Goal: Answer question/provide support

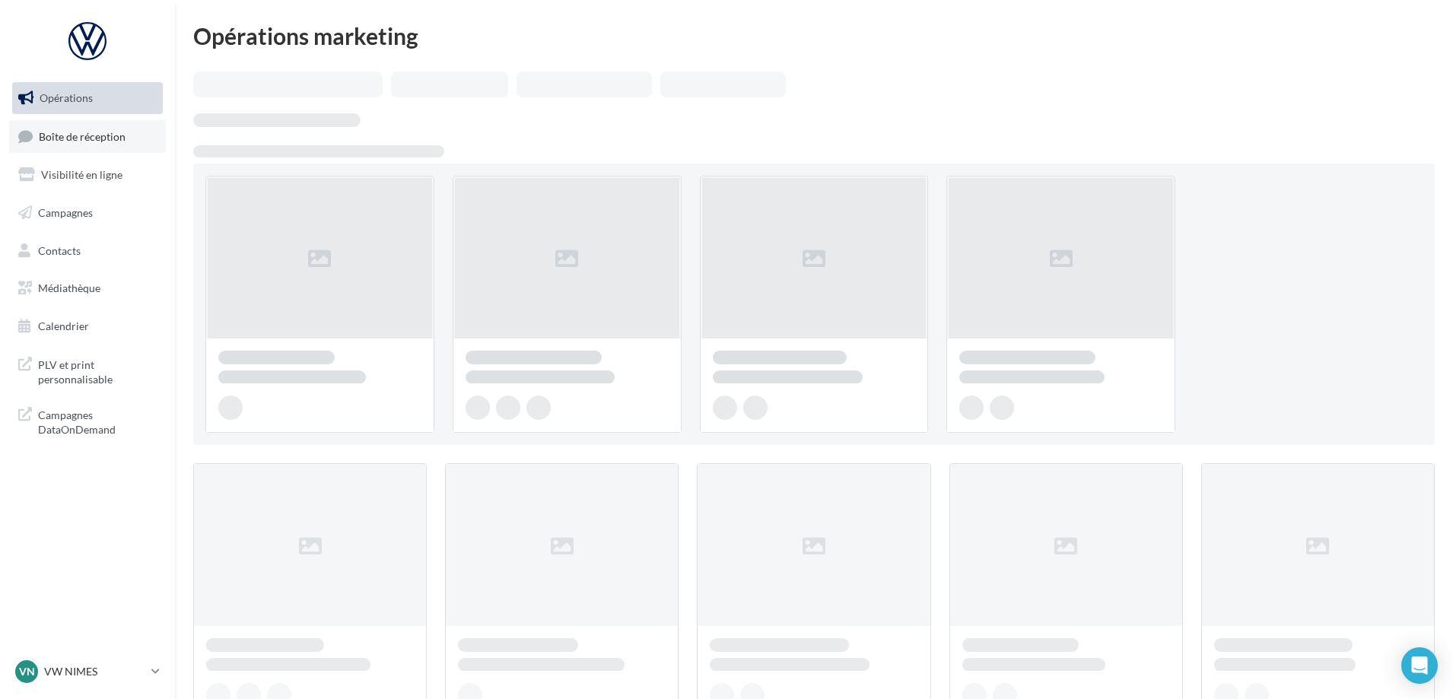
click at [114, 151] on link "Boîte de réception" at bounding box center [87, 136] width 157 height 33
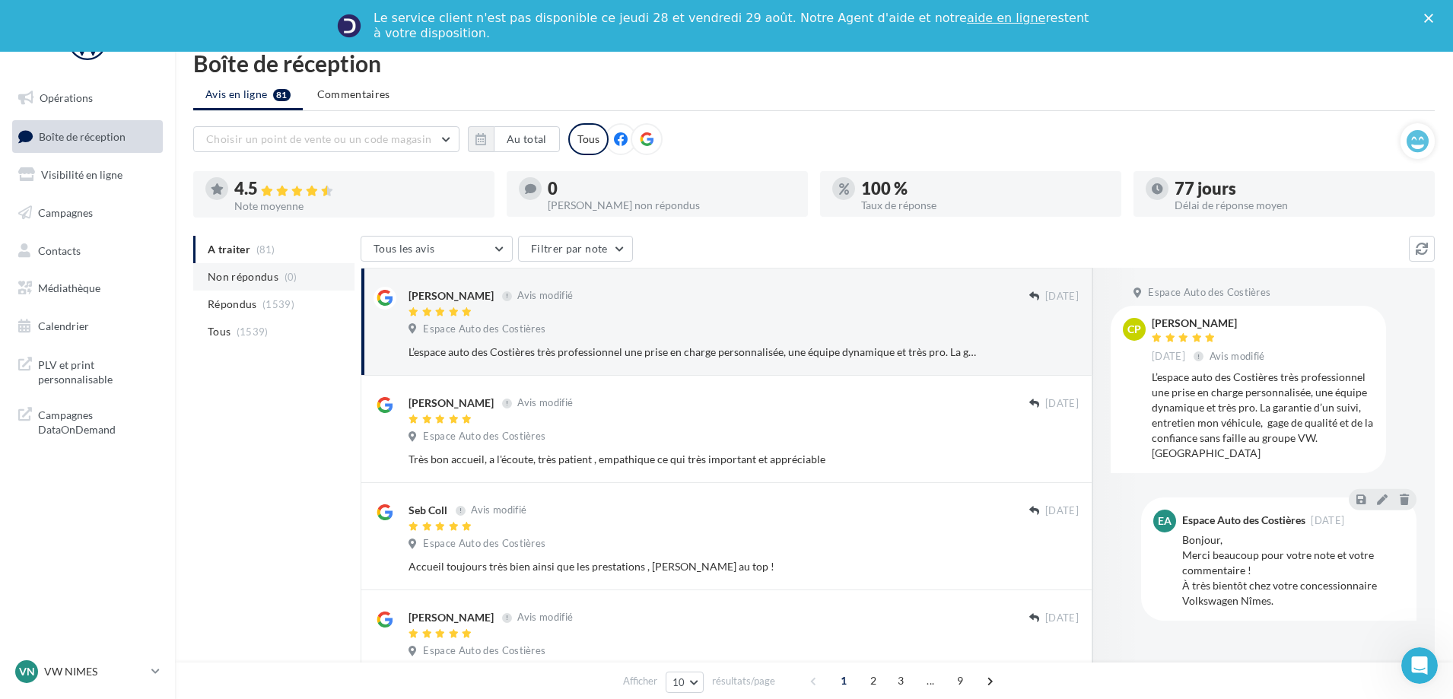
click at [267, 243] on ul "A traiter (81) Non répondus (0) Répondus (1539) Tous (1539)" at bounding box center [273, 291] width 161 height 110
click at [284, 275] on span "(0)" at bounding box center [290, 277] width 13 height 12
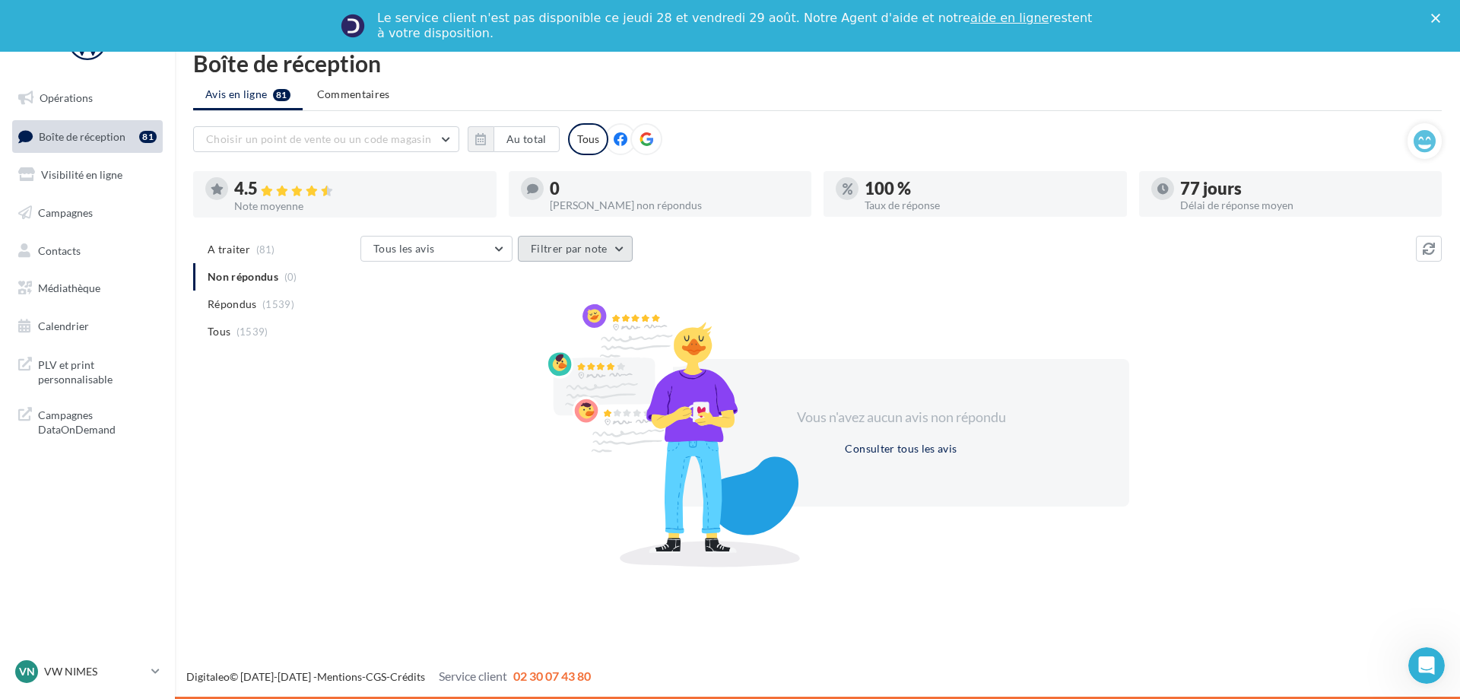
click at [545, 256] on button "Filtrer par note" at bounding box center [575, 249] width 115 height 26
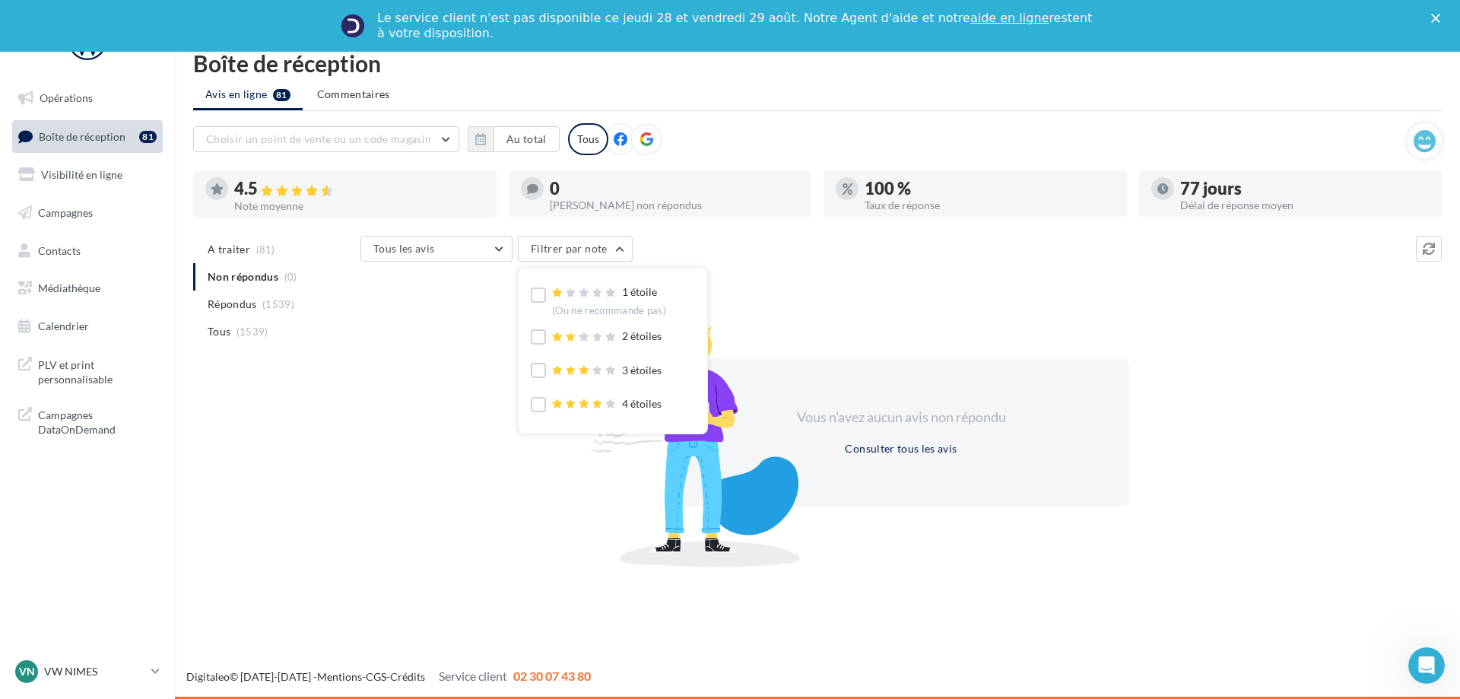
click at [767, 242] on div "Tous les avis Tous les avis Avis avec commentaire Avis sans commentaire Filtrer…" at bounding box center [888, 250] width 1056 height 29
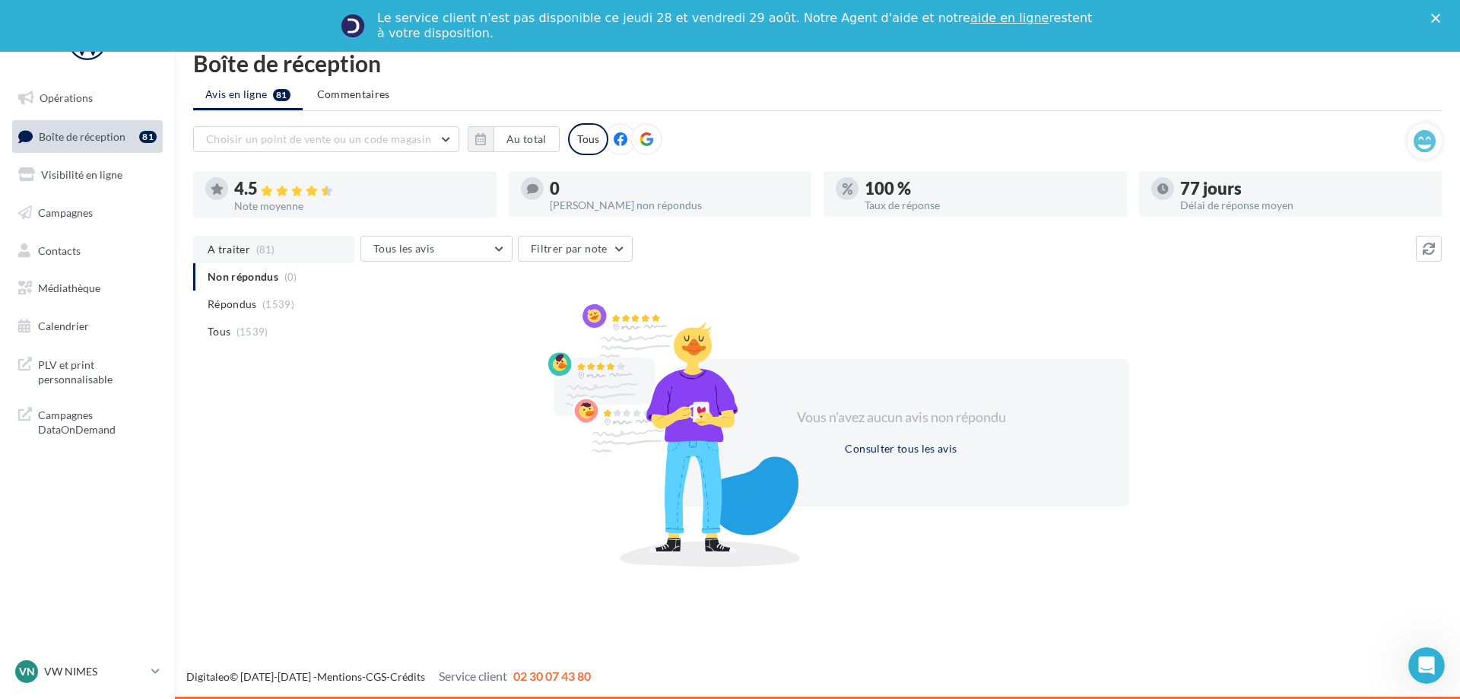
click at [246, 249] on span "A traiter" at bounding box center [229, 249] width 43 height 15
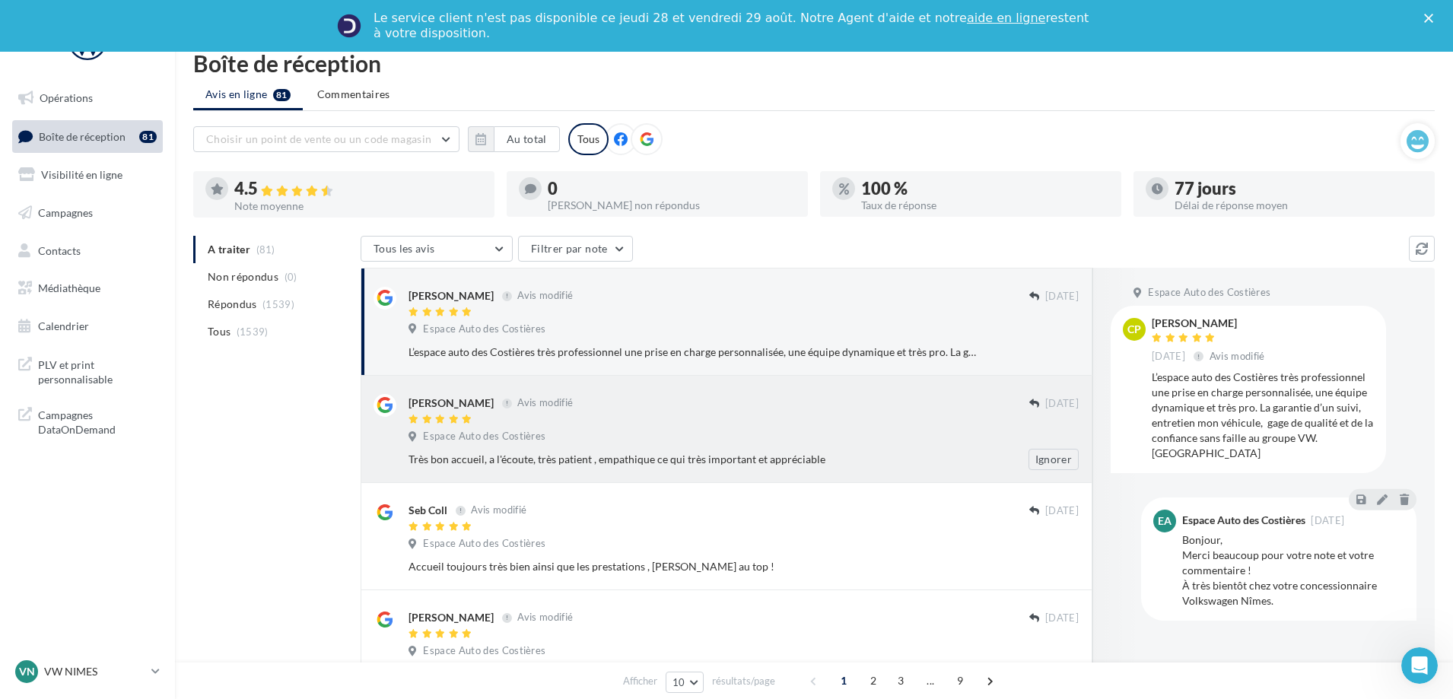
click at [588, 392] on div "[PERSON_NAME] Avis modifié [DATE] Espace Auto des Costières Très bon accueil, a…" at bounding box center [726, 429] width 706 height 82
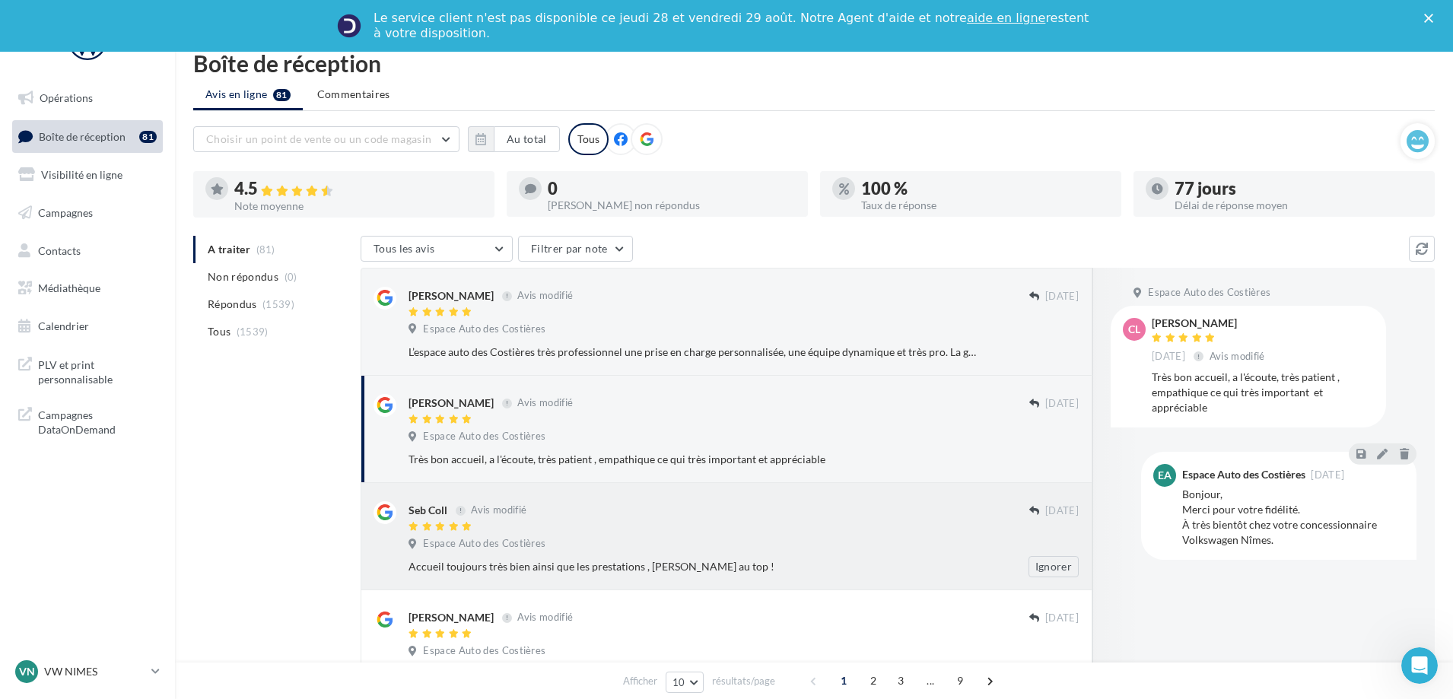
click at [611, 491] on div "Seb Coll Avis modifié [DATE] Espace Auto des Costières Accueil toujours très bi…" at bounding box center [726, 536] width 732 height 107
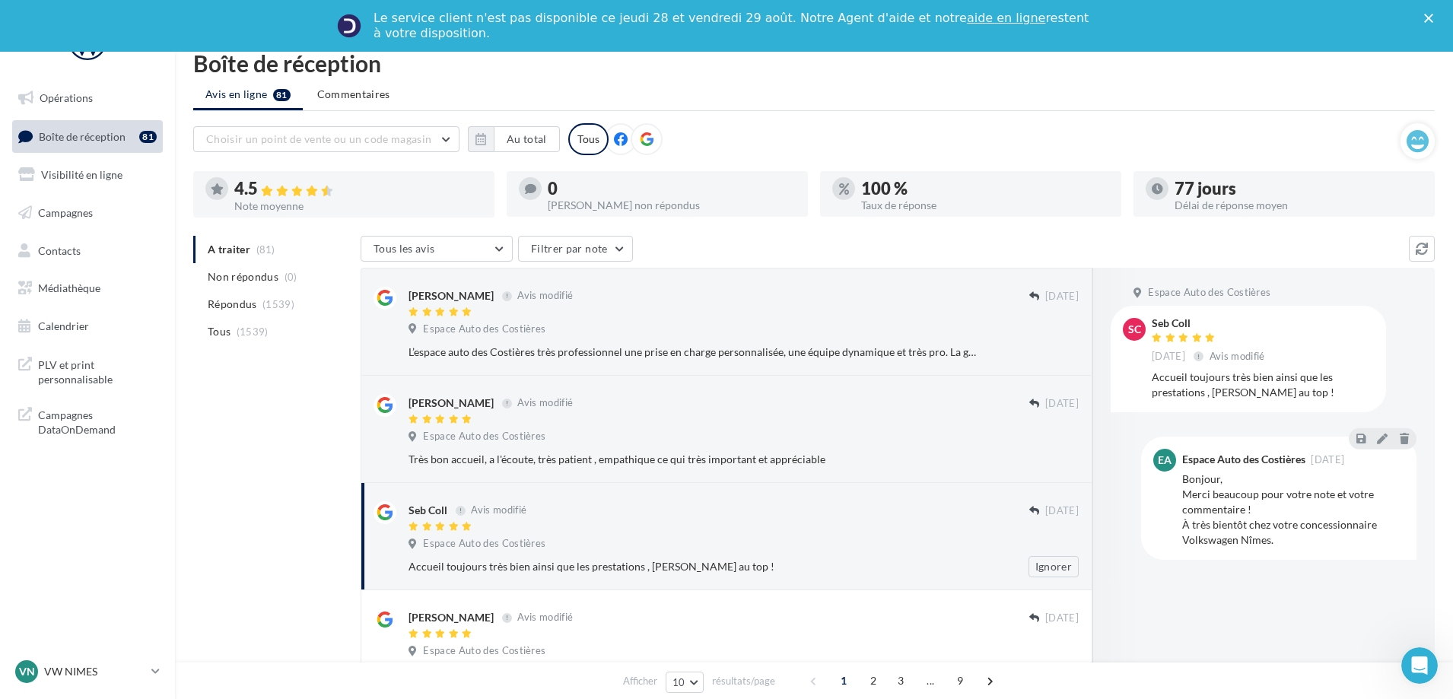
click at [581, 560] on div "Accueil toujours très bien ainsi que les prestations , [PERSON_NAME] au top !" at bounding box center [693, 566] width 571 height 15
click at [269, 287] on li "Non répondus (0)" at bounding box center [273, 276] width 161 height 27
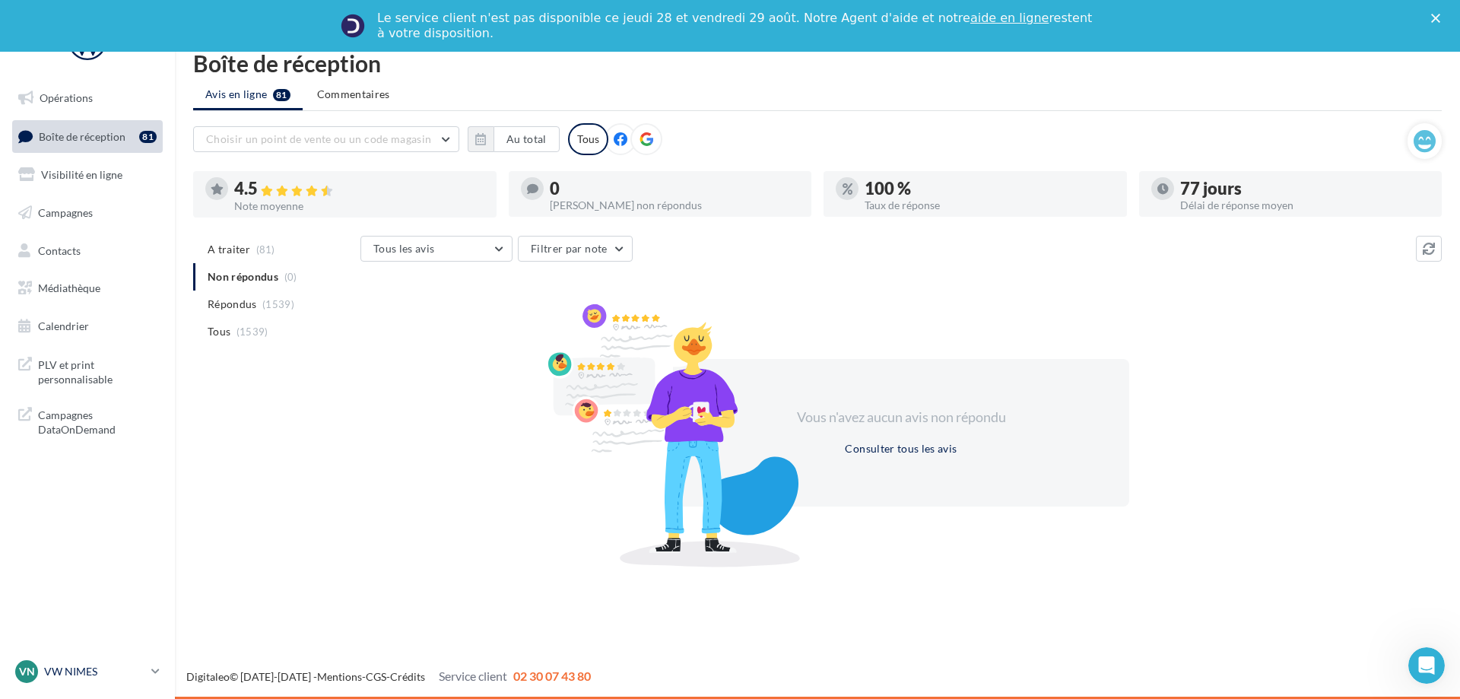
click at [84, 672] on p "VW NIMES" at bounding box center [94, 671] width 101 height 15
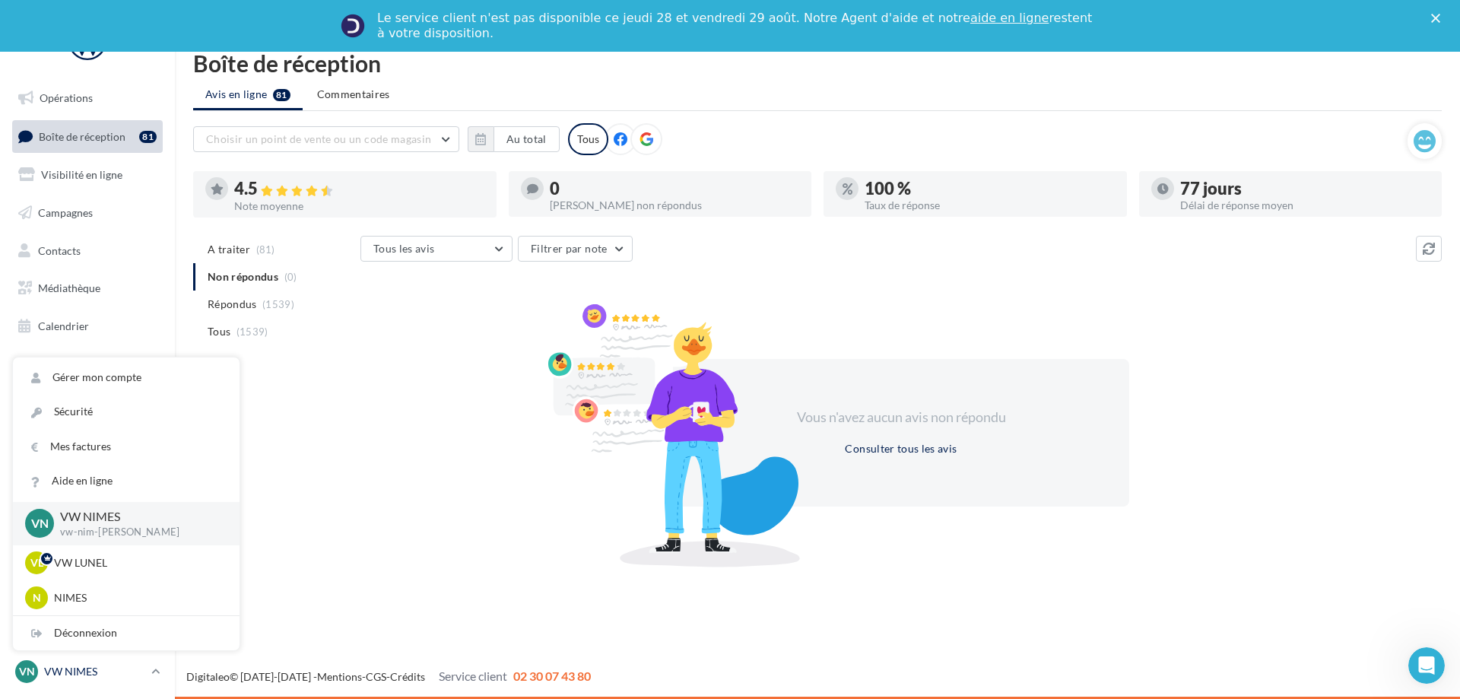
click at [95, 683] on link "VN VW NIMES vw-nim-eli" at bounding box center [87, 671] width 151 height 29
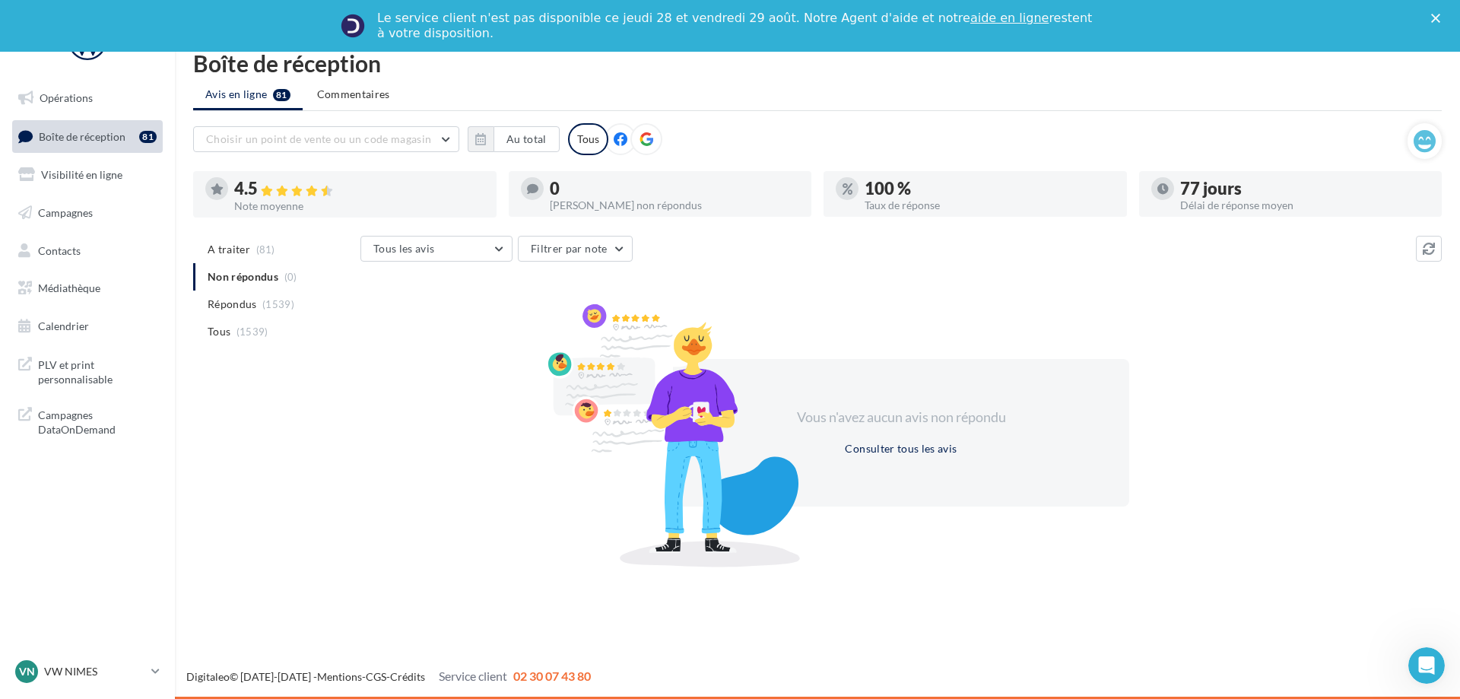
click at [1440, 18] on div "Fermer" at bounding box center [1438, 18] width 15 height 9
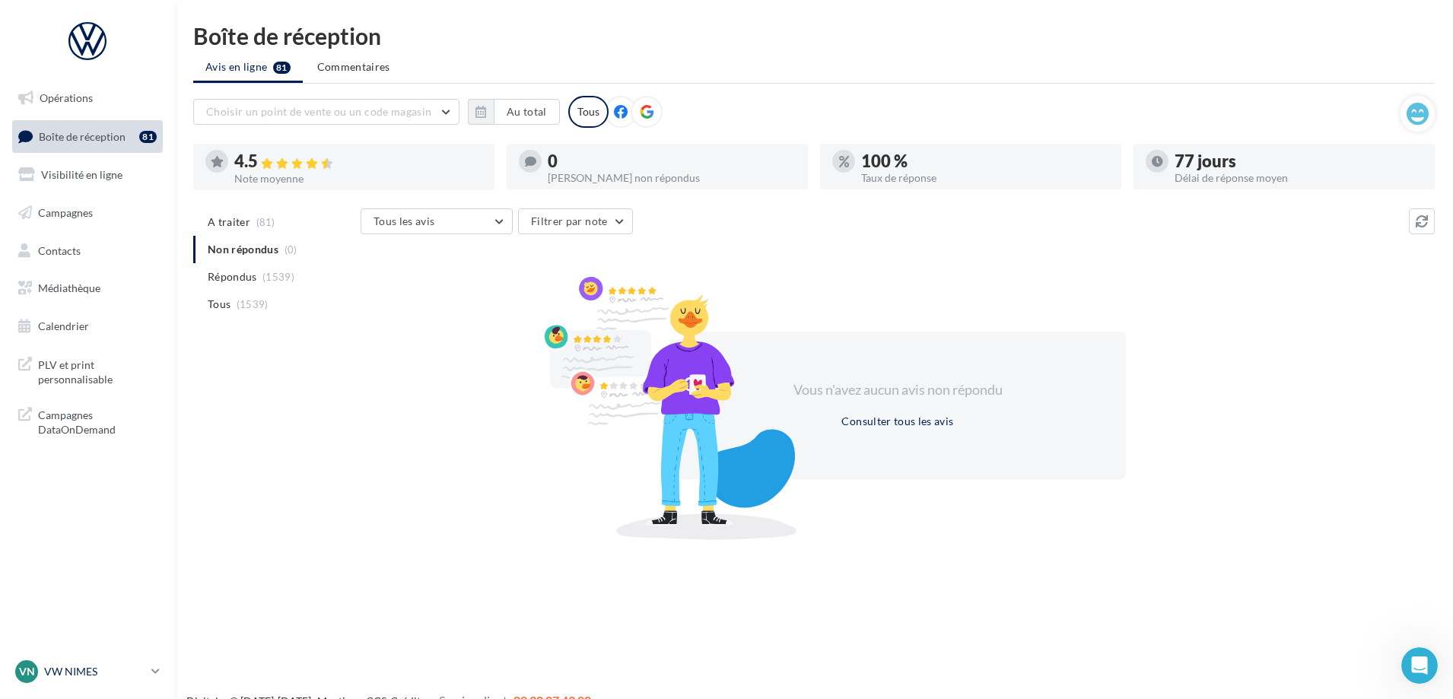
click at [97, 675] on p "VW NIMES" at bounding box center [94, 671] width 101 height 15
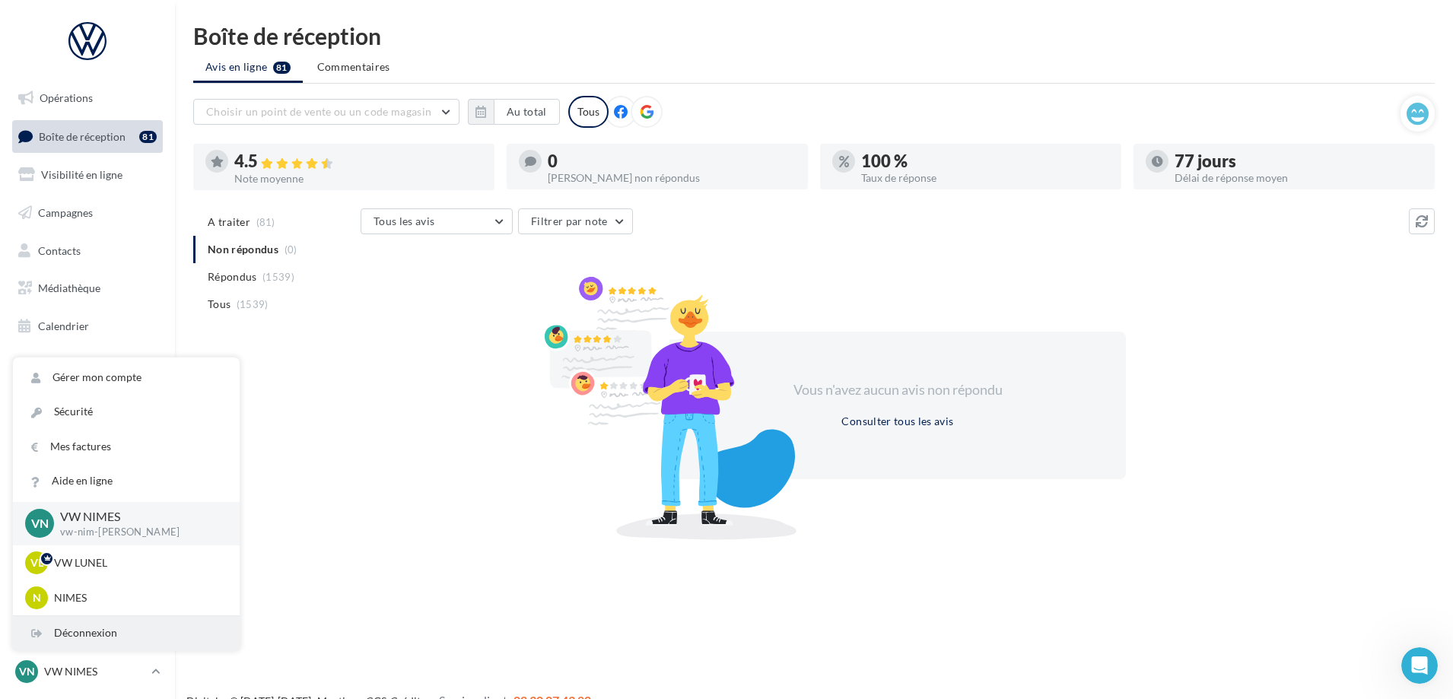
click at [93, 639] on div "Déconnexion" at bounding box center [126, 633] width 227 height 34
